Goal: Task Accomplishment & Management: Use online tool/utility

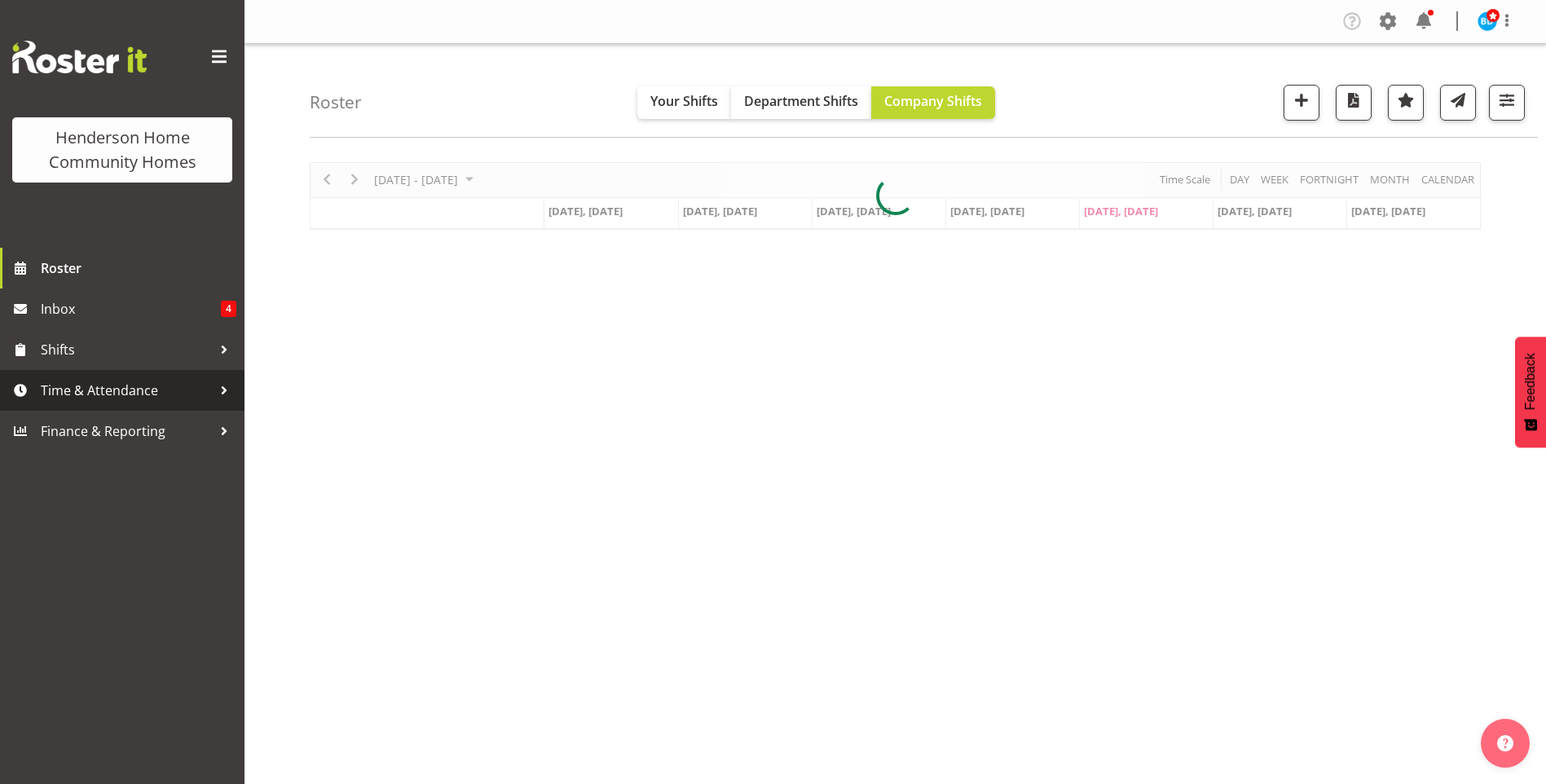
click at [115, 391] on span "Time & Attendance" at bounding box center [126, 391] width 172 height 25
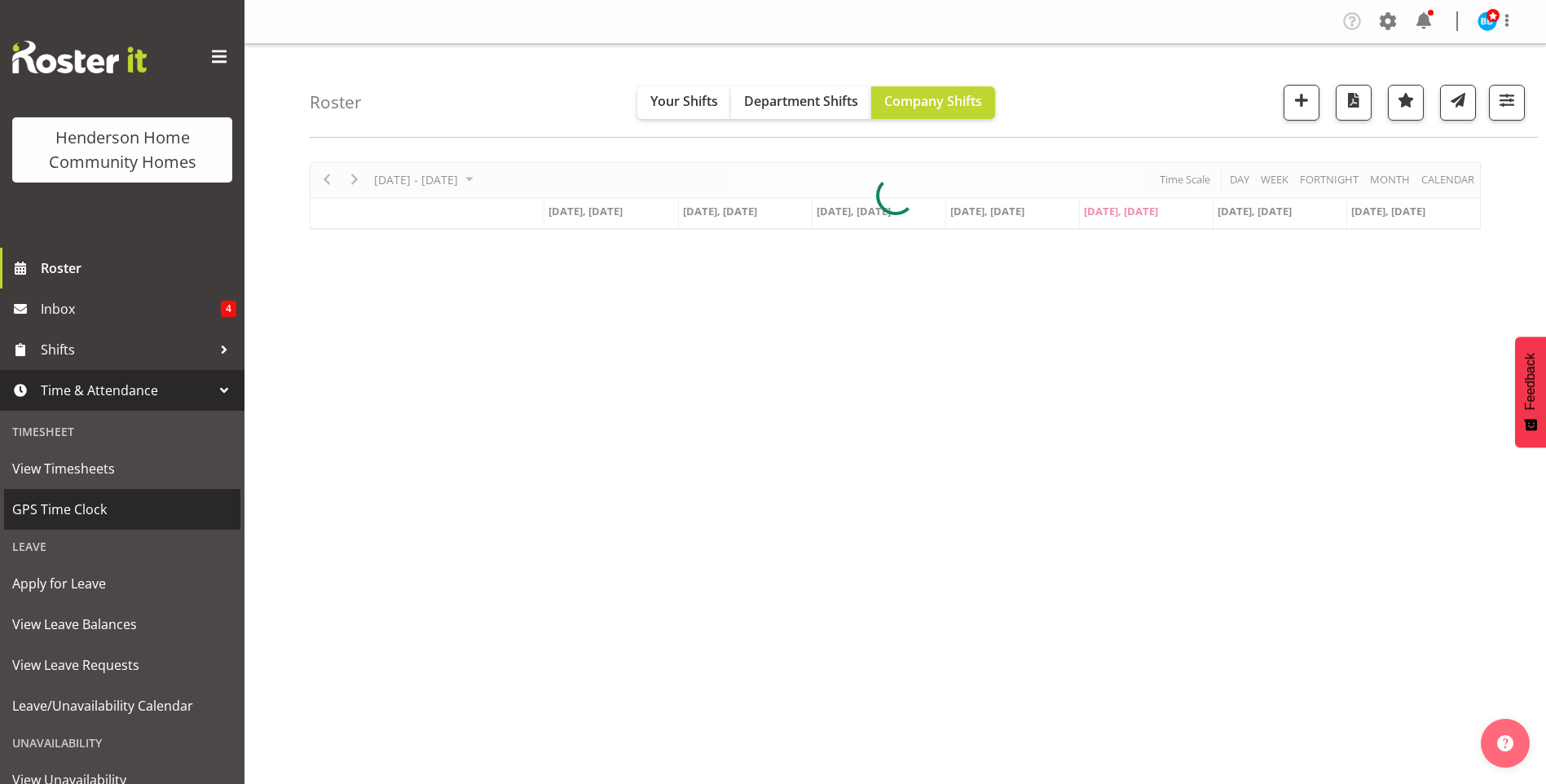
click at [70, 512] on span "GPS Time Clock" at bounding box center [122, 509] width 220 height 25
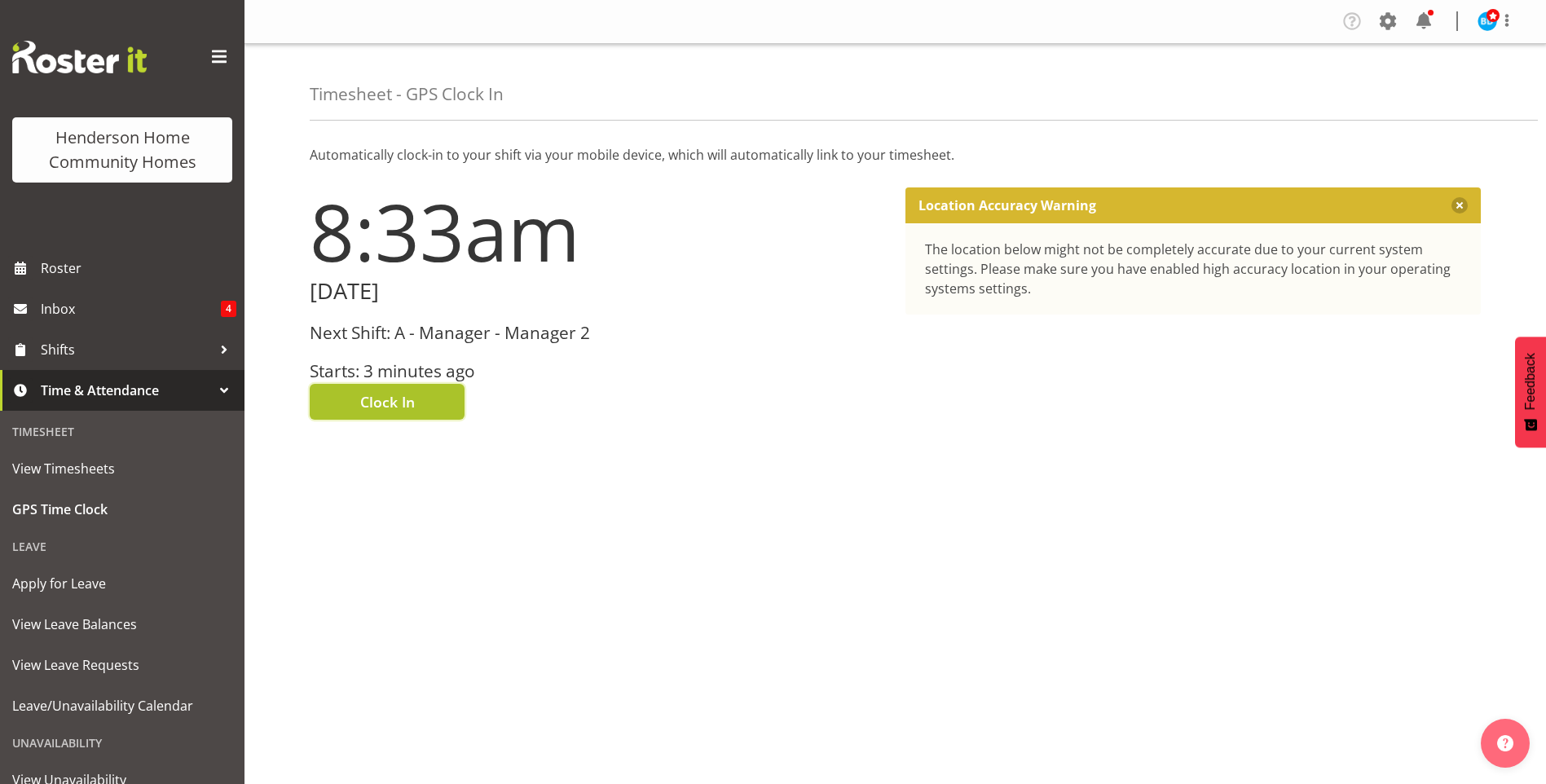
click at [392, 404] on span "Clock In" at bounding box center [388, 401] width 54 height 21
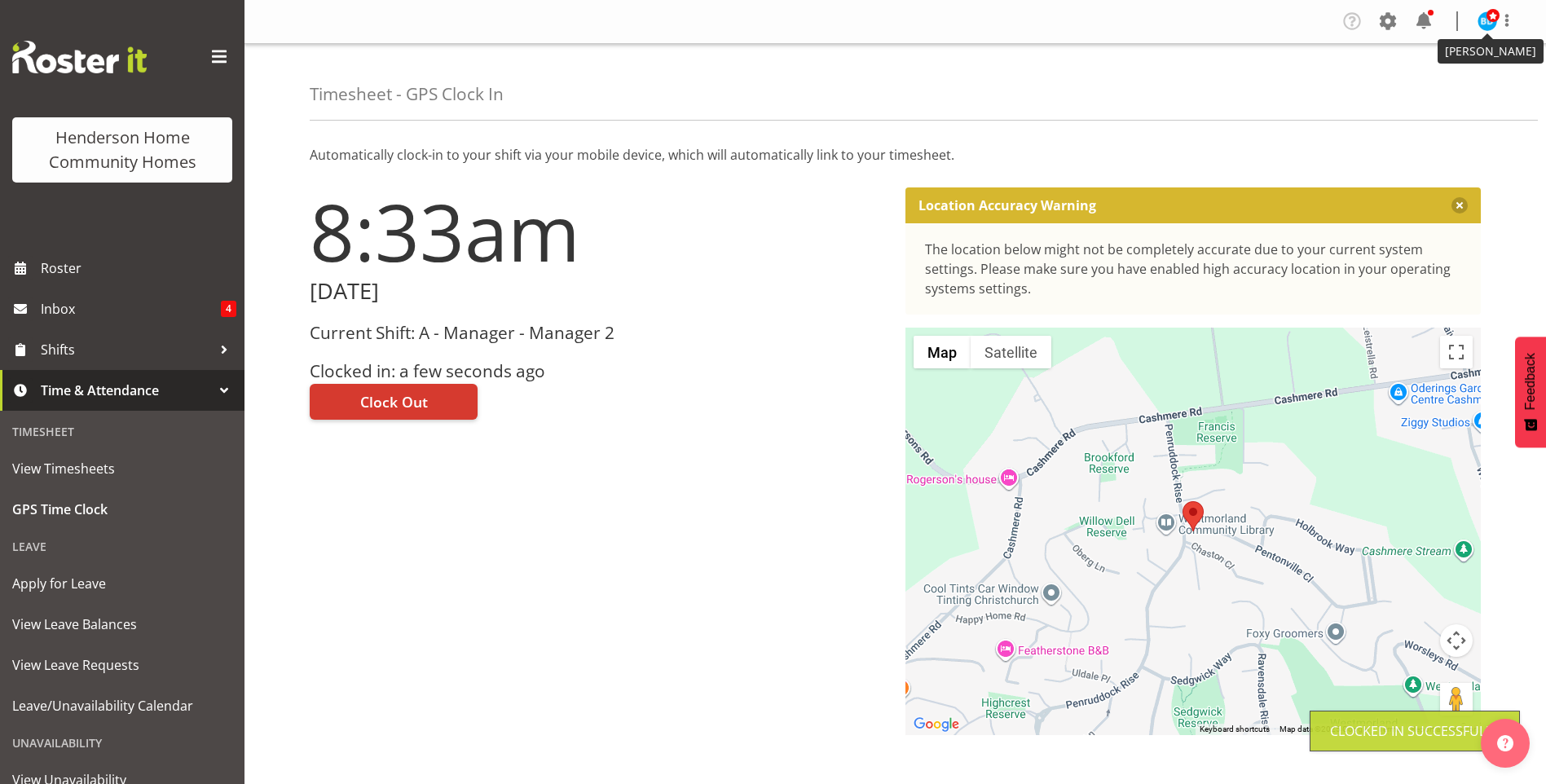
click at [1487, 25] on img at bounding box center [1487, 21] width 20 height 20
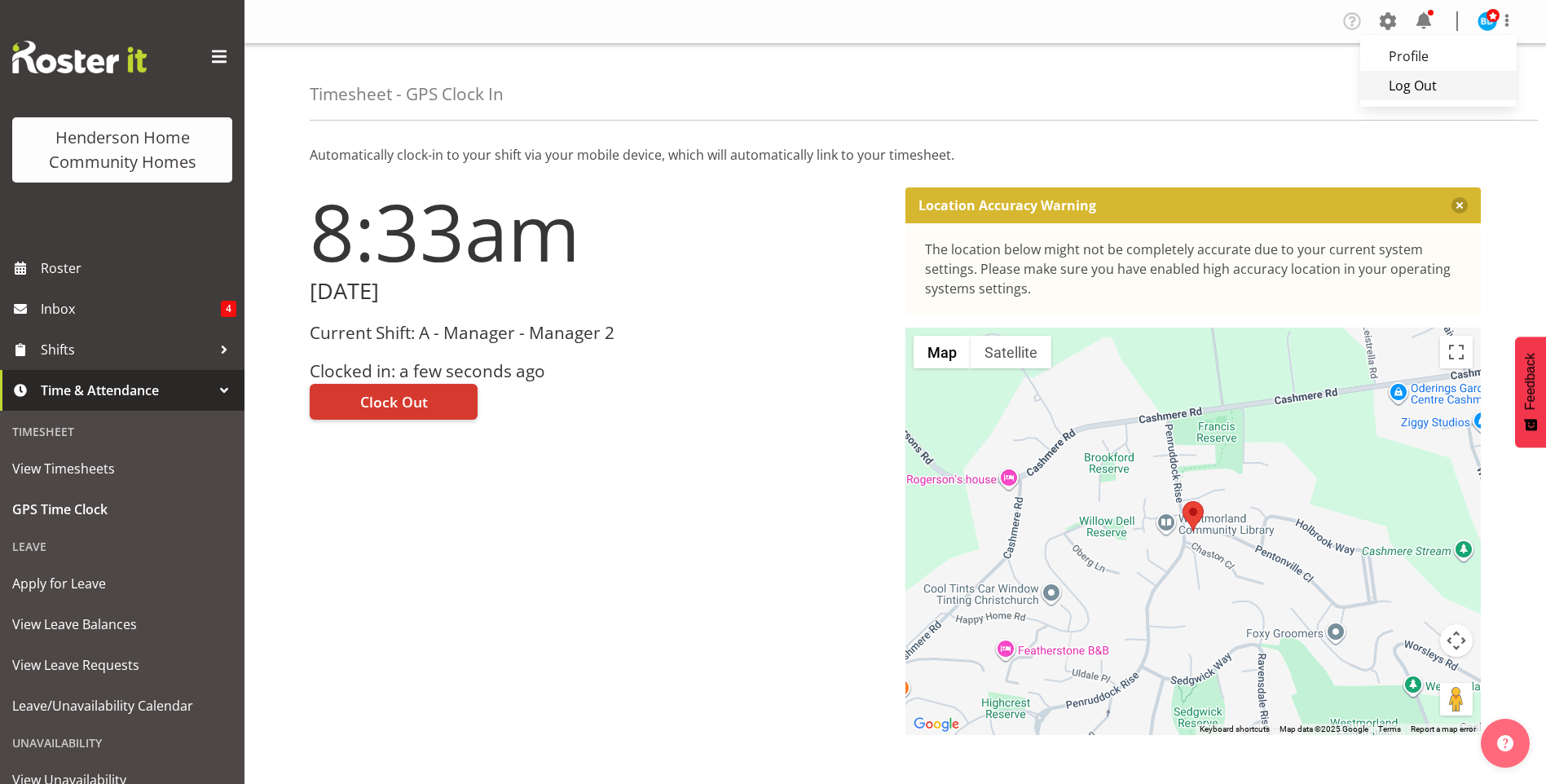
click at [1422, 78] on link "Log Out" at bounding box center [1439, 86] width 157 height 30
